Goal: Task Accomplishment & Management: Use online tool/utility

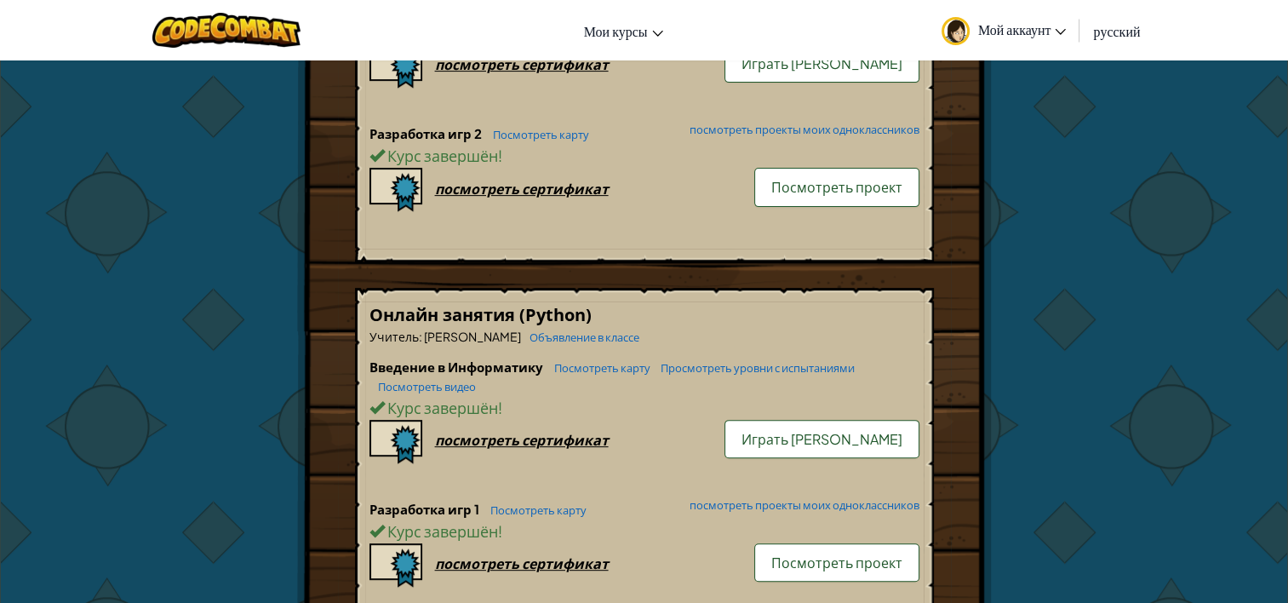
scroll to position [596, 0]
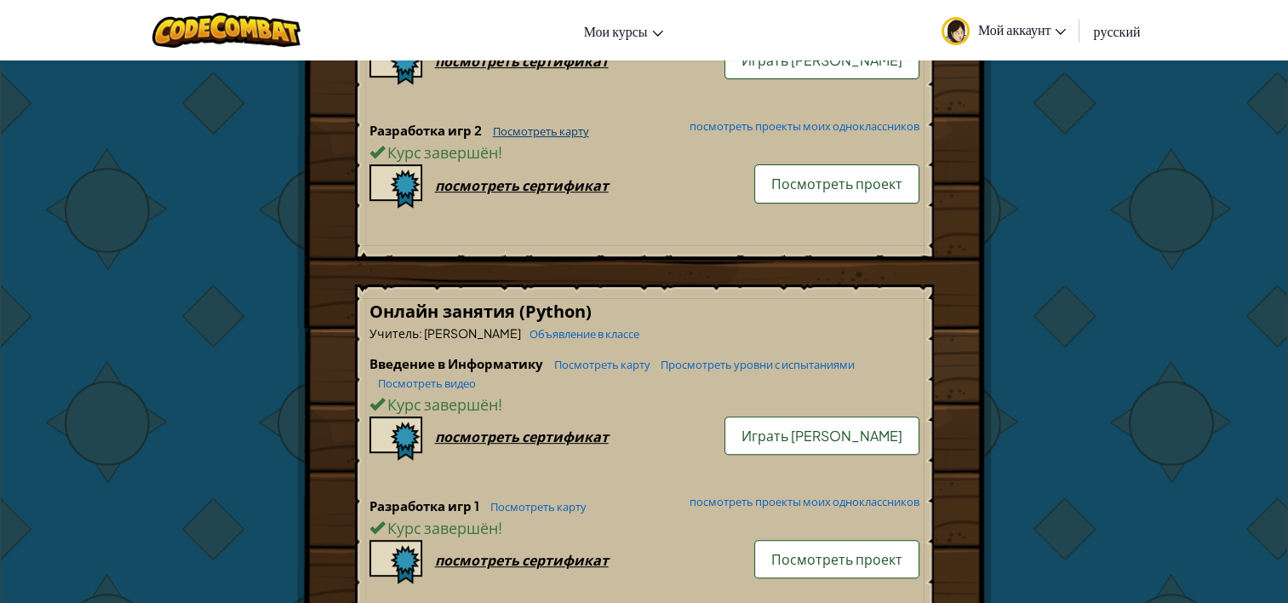
click at [540, 124] on link "Посмотреть карту" at bounding box center [536, 131] width 105 height 14
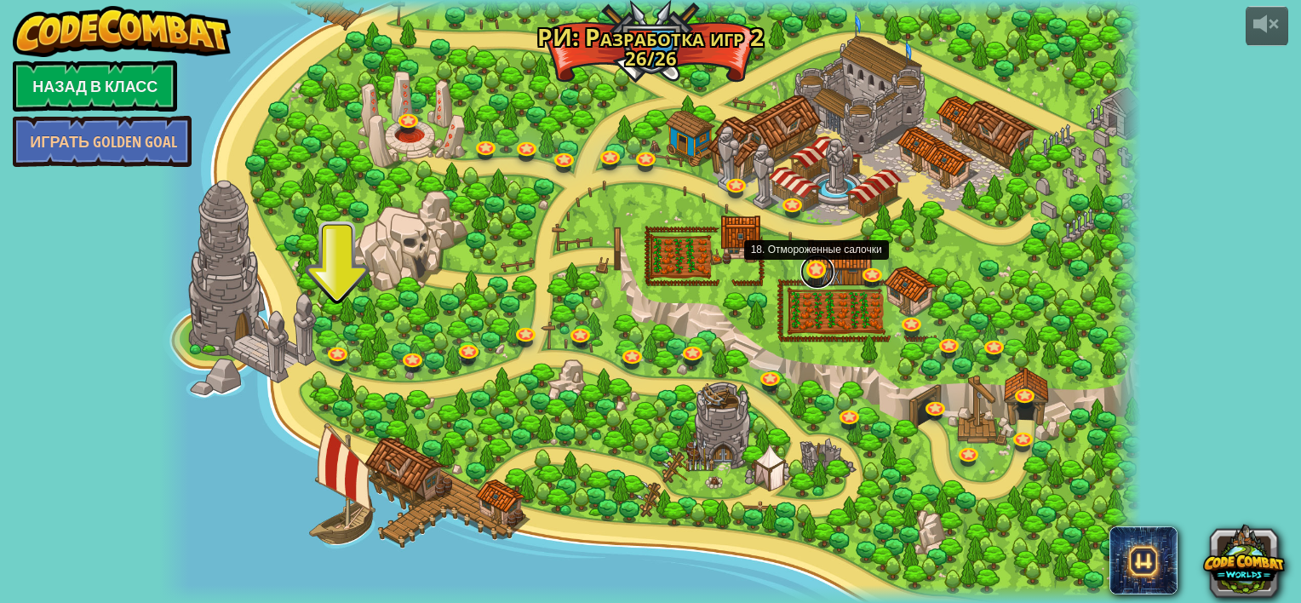
click at [771, 272] on link at bounding box center [817, 272] width 34 height 34
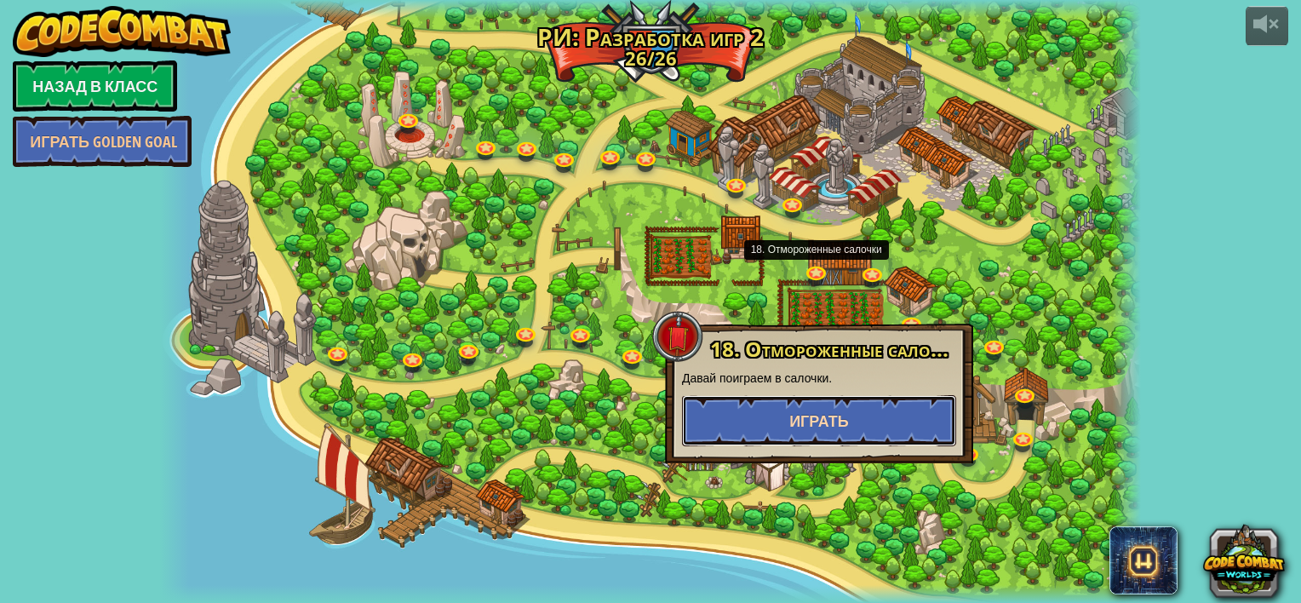
click at [771, 426] on button "Играть" at bounding box center [819, 420] width 274 height 51
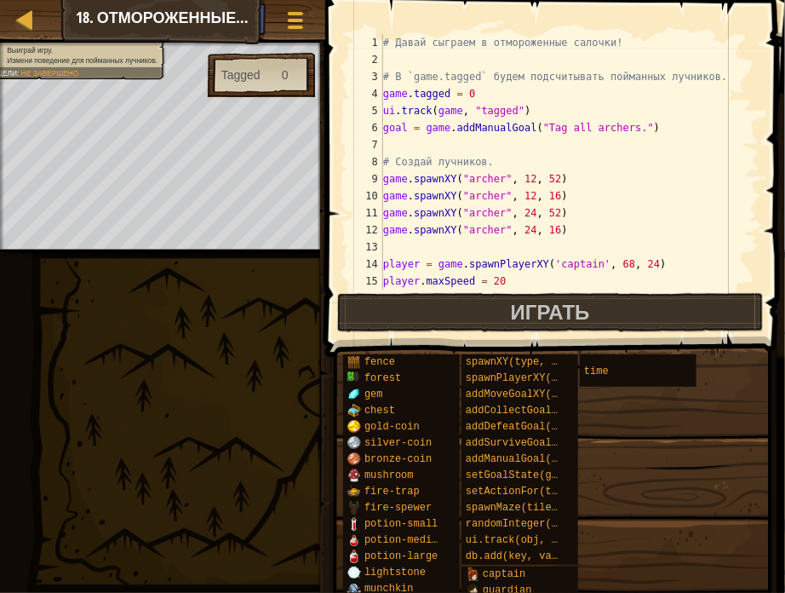
click at [610, 393] on div "fence forest gem chest gold-coin silver-coin bronze-coin mushroom fire-trap fir…" at bounding box center [557, 548] width 431 height 390
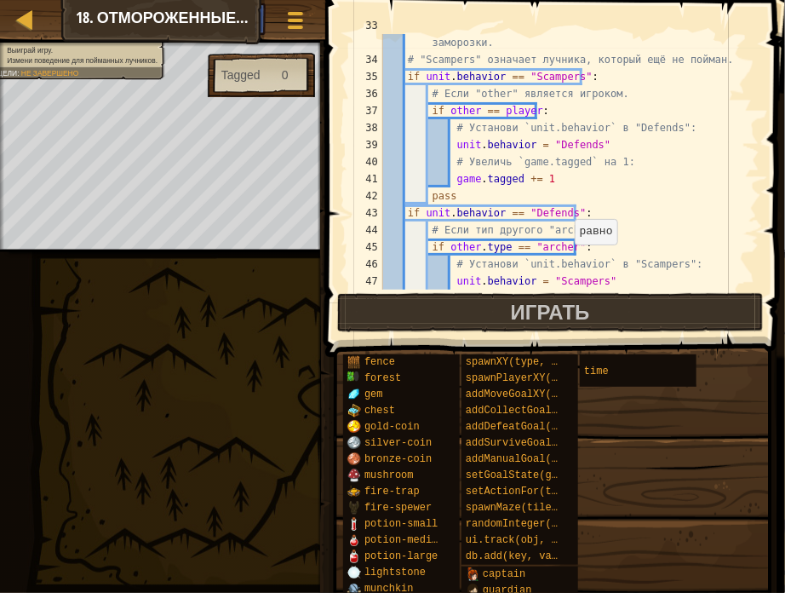
scroll to position [749, 0]
